Goal: Task Accomplishment & Management: Use online tool/utility

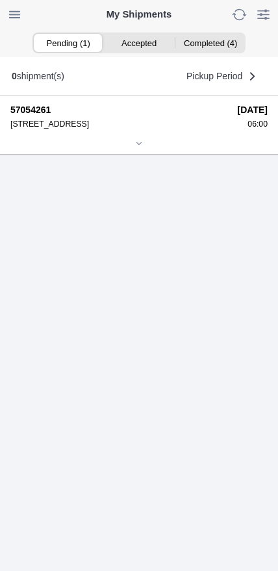
click at [135, 147] on icon at bounding box center [139, 144] width 8 height 8
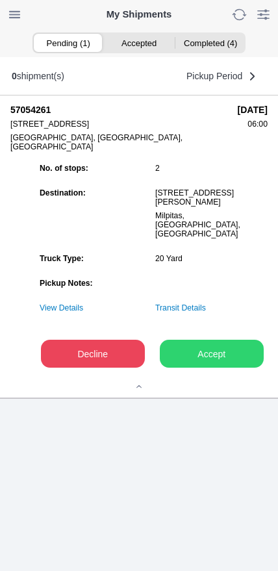
click at [0, 0] on slot "Accept" at bounding box center [0, 0] width 0 height 0
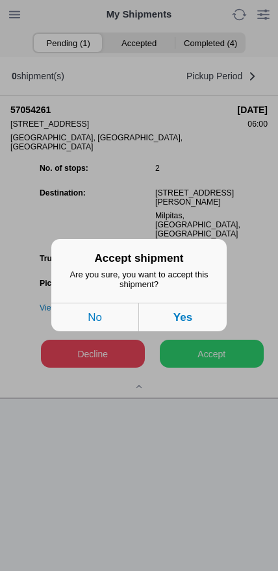
click at [209, 324] on button "Yes" at bounding box center [183, 317] width 88 height 29
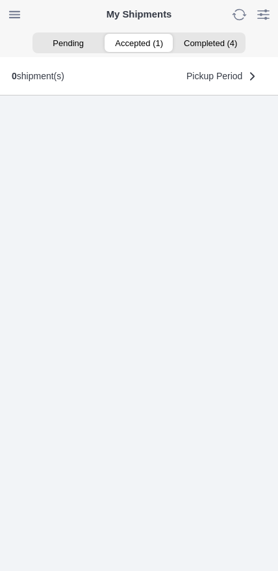
click at [145, 42] on ion-segment-button "Accepted (1)" at bounding box center [138, 43] width 71 height 18
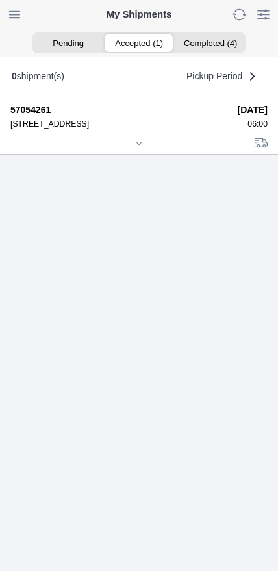
click at [135, 147] on icon at bounding box center [139, 144] width 8 height 8
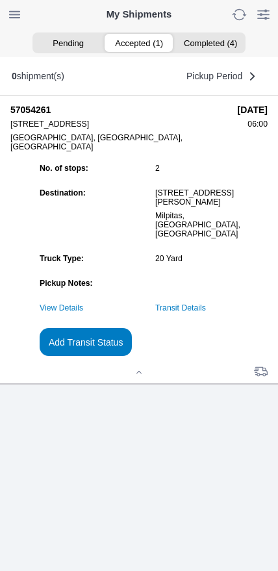
click at [0, 0] on slot "Add Transit Status" at bounding box center [0, 0] width 0 height 0
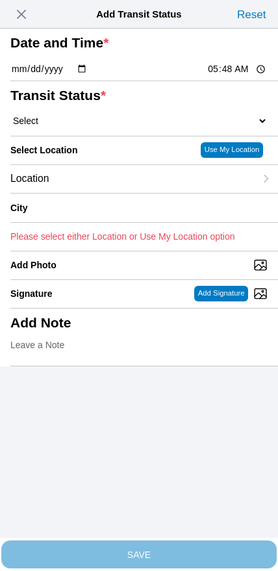
click at [234, 76] on input "05:48" at bounding box center [236, 69] width 61 height 14
type input "06:00"
click at [77, 127] on select "Select Arrive at Drop Off Arrive at Pickup Break Start Break Stop Depart Drop O…" at bounding box center [138, 121] width 257 height 12
select select "ARVPULOC"
click at [91, 193] on div "Location" at bounding box center [132, 179] width 245 height 28
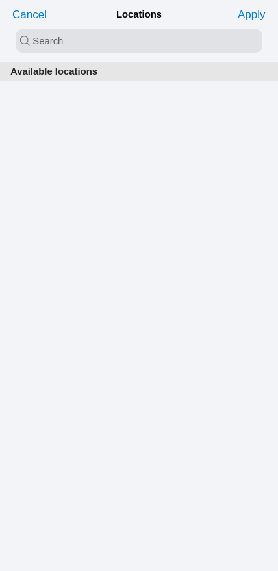
click at [120, 36] on input "search text" at bounding box center [139, 40] width 247 height 23
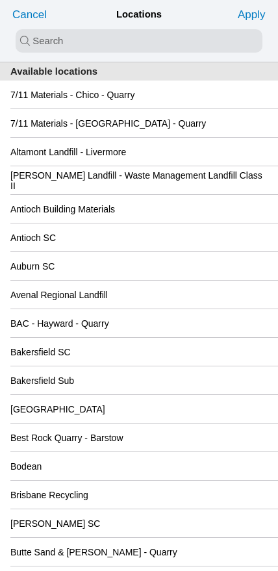
click at [110, 43] on input "search text" at bounding box center [139, 40] width 247 height 23
type input "oak"
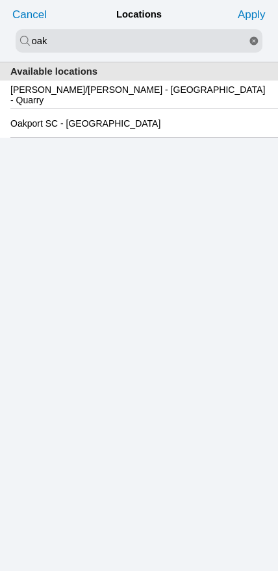
click at [0, 0] on slot "Oakport SC - [GEOGRAPHIC_DATA]" at bounding box center [0, 0] width 0 height 0
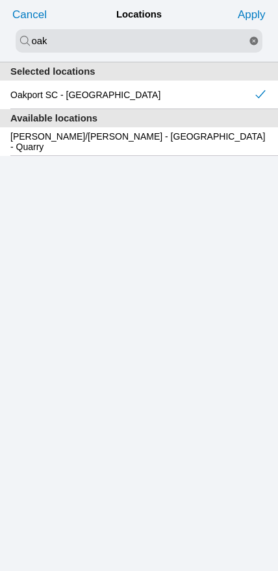
click at [0, 0] on slot "Apply" at bounding box center [0, 0] width 0 height 0
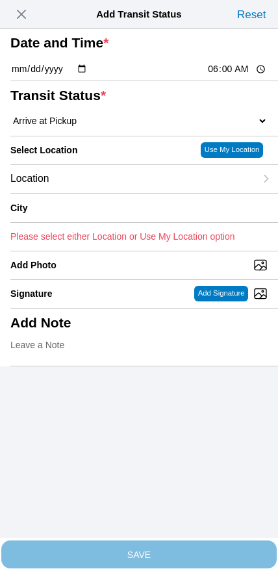
type input "[GEOGRAPHIC_DATA]"
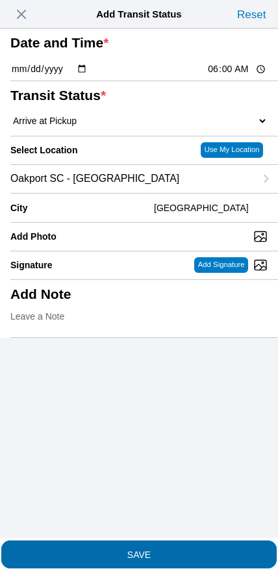
click at [0, 0] on slot "SAVE" at bounding box center [0, 0] width 0 height 0
